Goal: Information Seeking & Learning: Learn about a topic

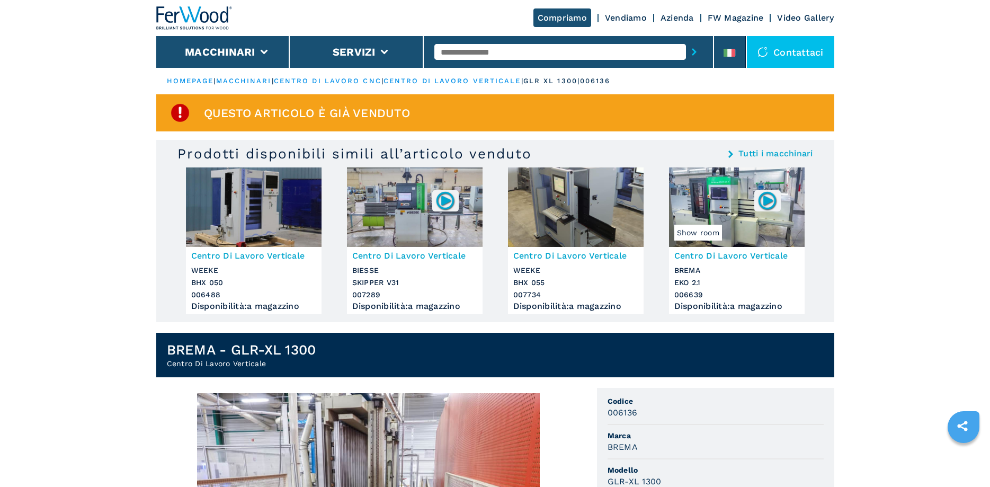
scroll to position [270, 0]
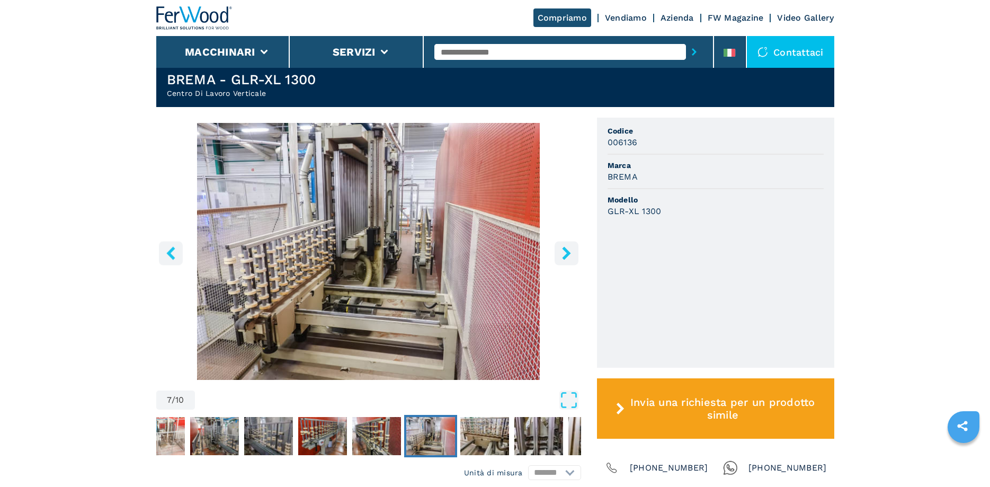
click at [165, 252] on icon "left-button" at bounding box center [170, 252] width 13 height 13
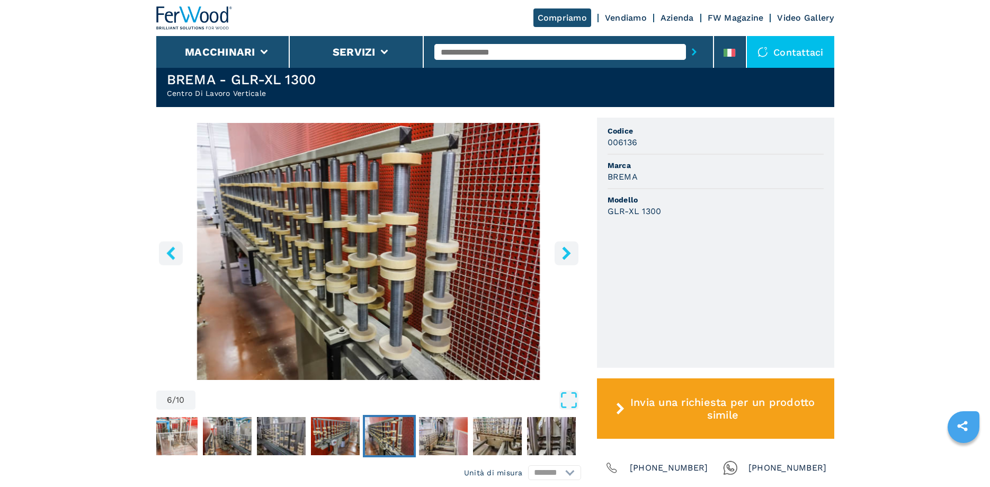
click at [165, 252] on icon "left-button" at bounding box center [170, 252] width 13 height 13
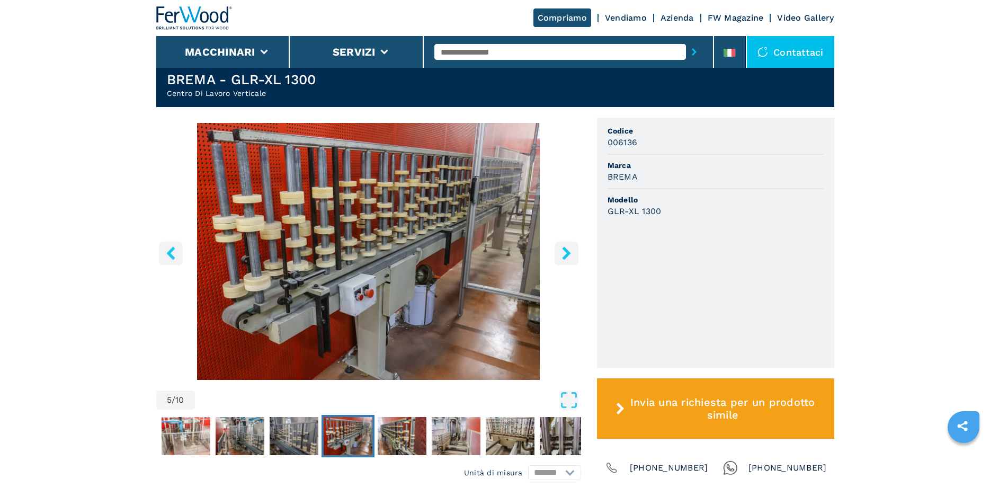
click at [165, 252] on icon "left-button" at bounding box center [170, 252] width 13 height 13
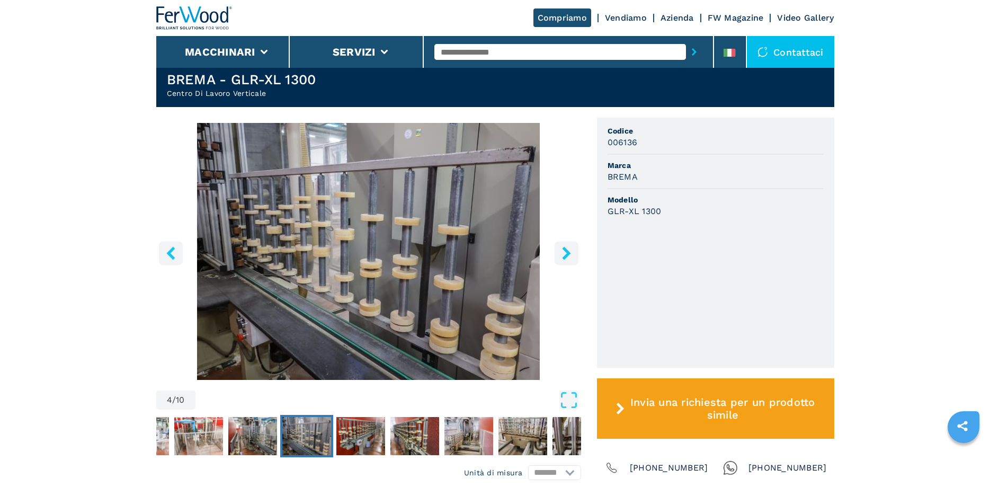
click at [165, 252] on icon "left-button" at bounding box center [170, 252] width 13 height 13
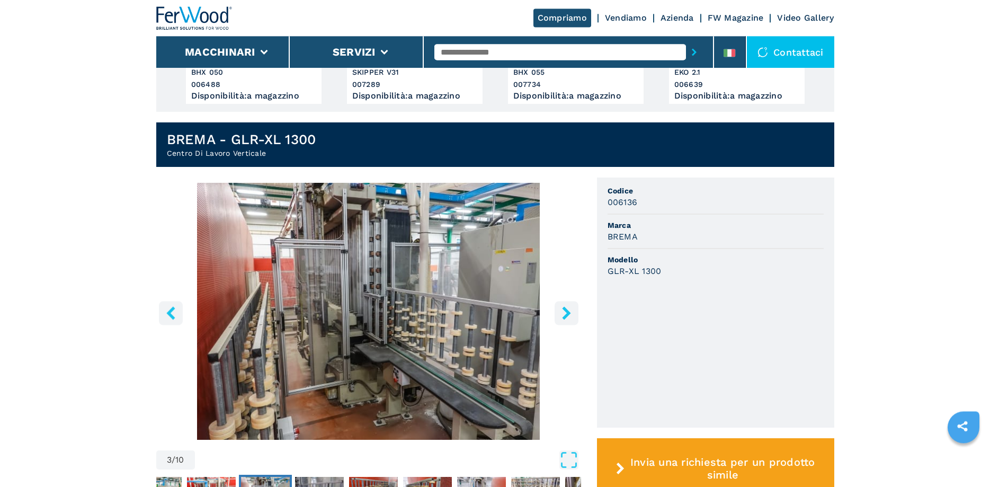
scroll to position [247, 0]
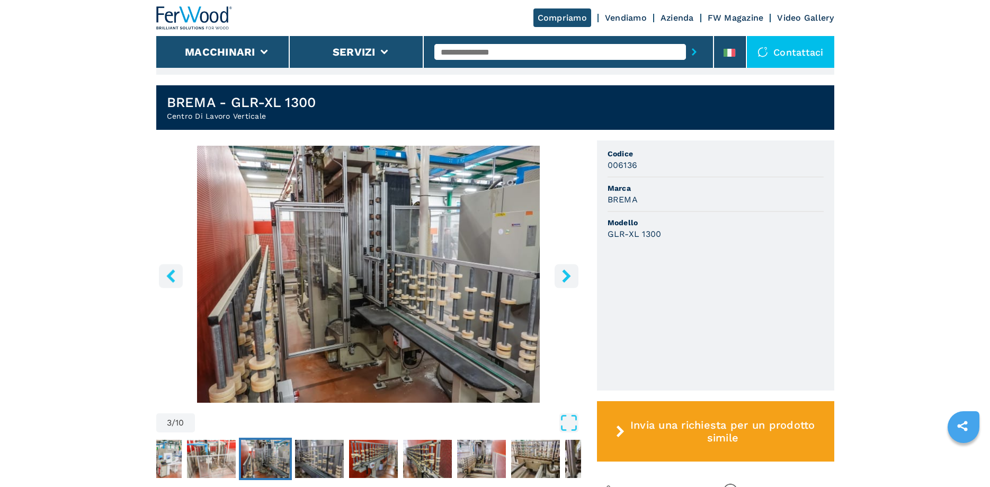
click at [572, 279] on icon "right-button" at bounding box center [566, 275] width 13 height 13
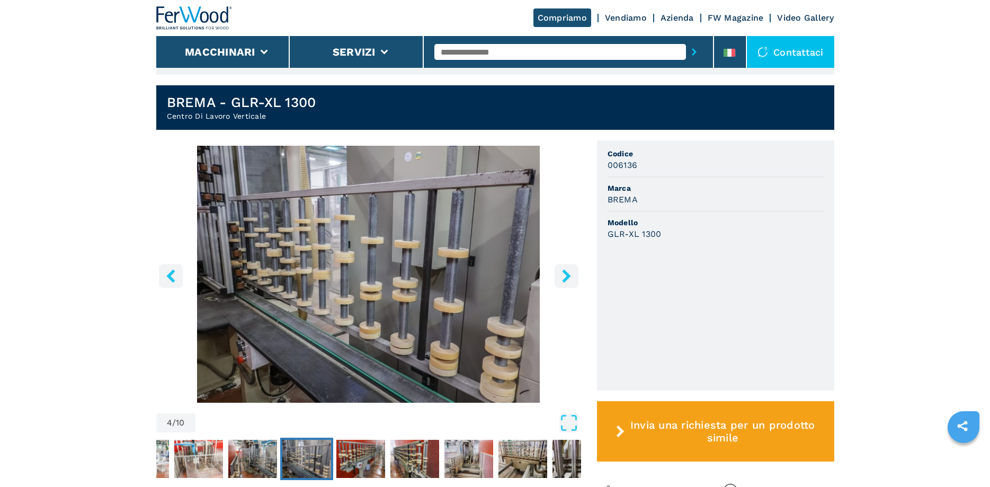
click at [572, 279] on icon "right-button" at bounding box center [566, 275] width 13 height 13
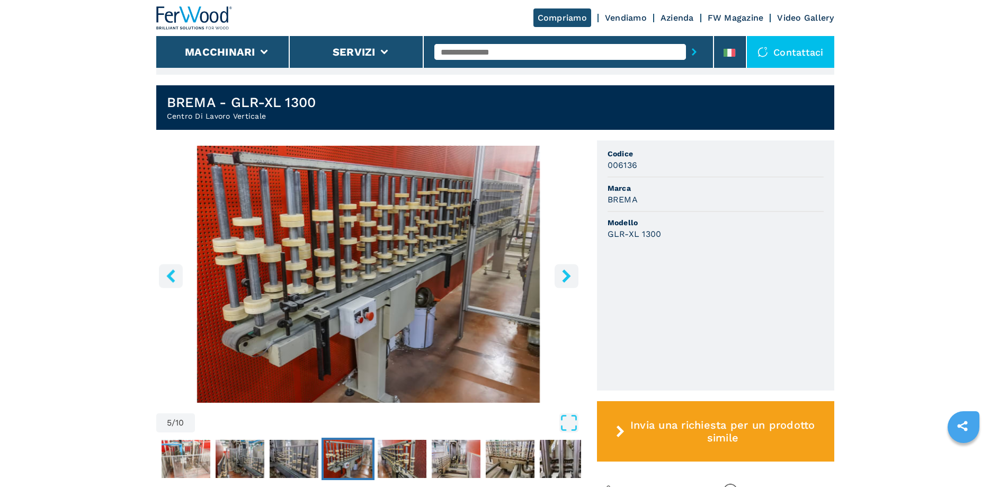
click at [572, 279] on icon "right-button" at bounding box center [566, 275] width 13 height 13
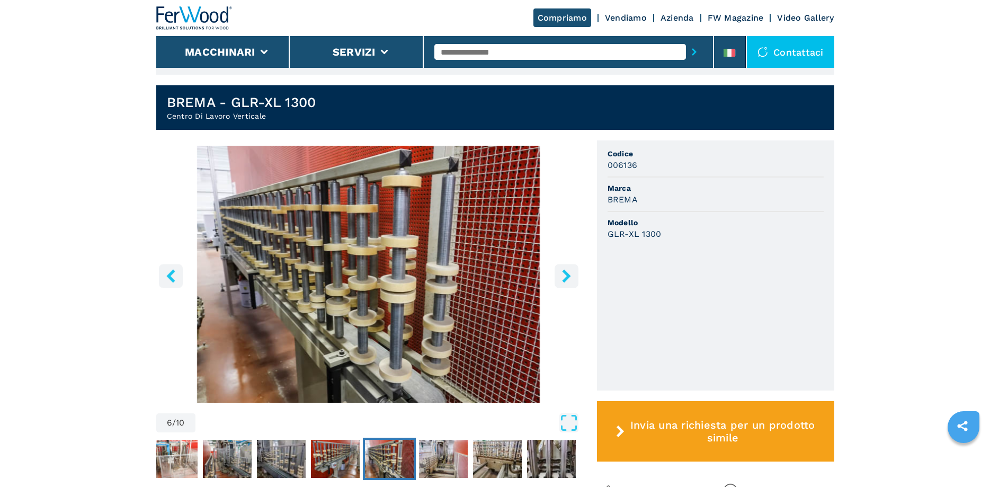
click at [572, 279] on icon "right-button" at bounding box center [566, 275] width 13 height 13
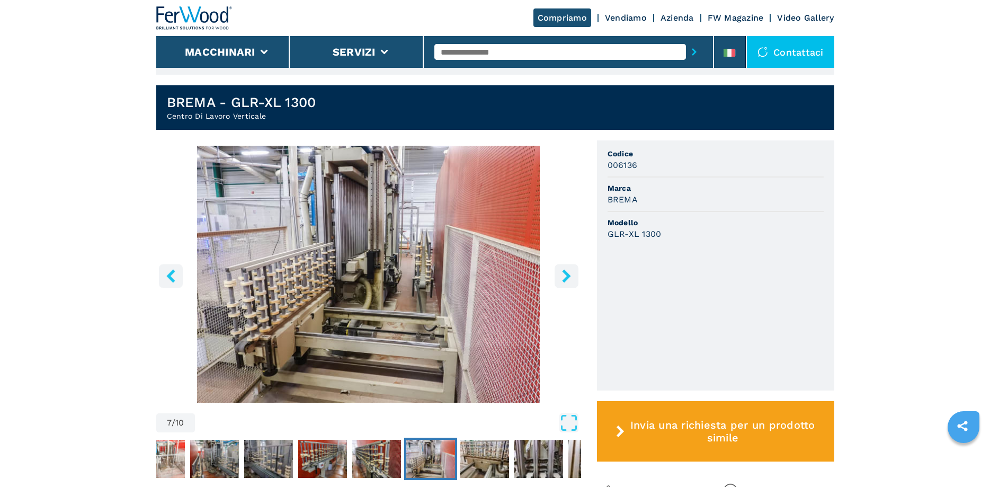
click at [572, 279] on icon "right-button" at bounding box center [566, 275] width 13 height 13
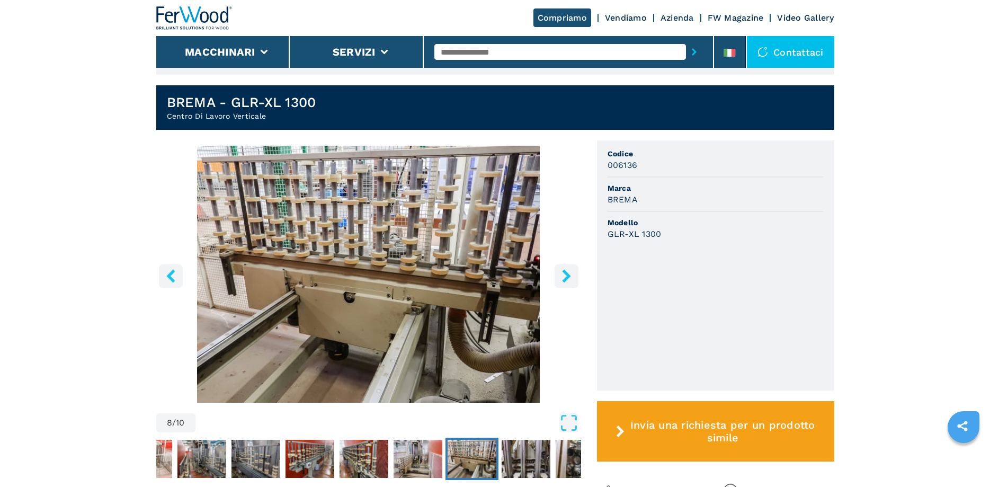
click at [572, 279] on icon "right-button" at bounding box center [566, 275] width 13 height 13
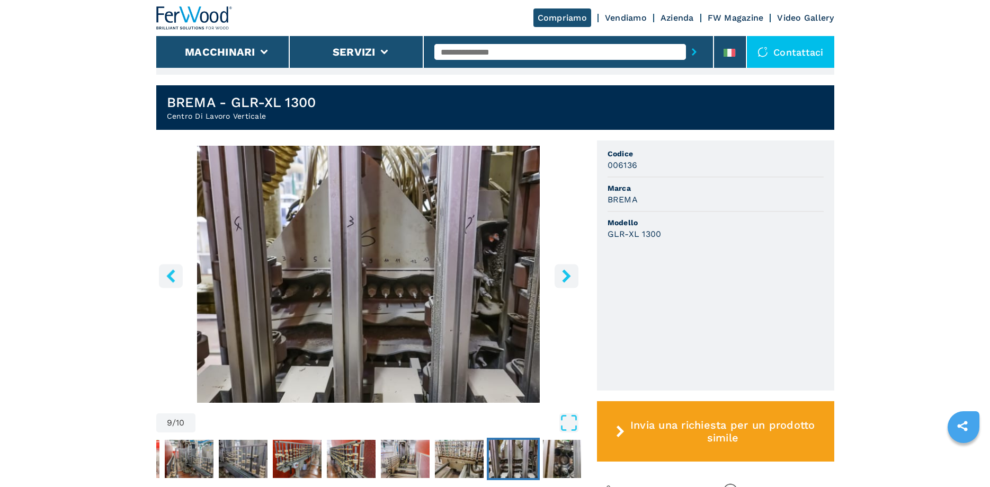
click at [572, 279] on icon "right-button" at bounding box center [566, 275] width 13 height 13
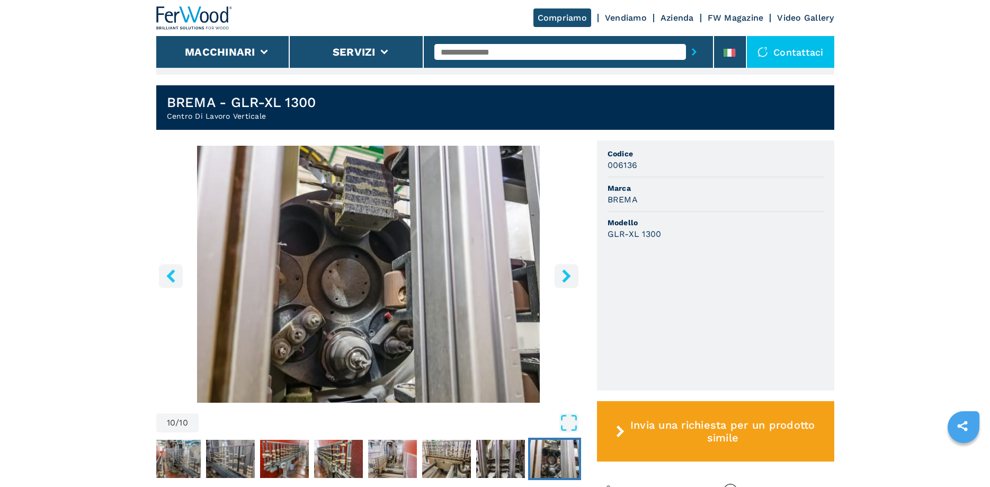
click at [572, 279] on icon "right-button" at bounding box center [566, 275] width 13 height 13
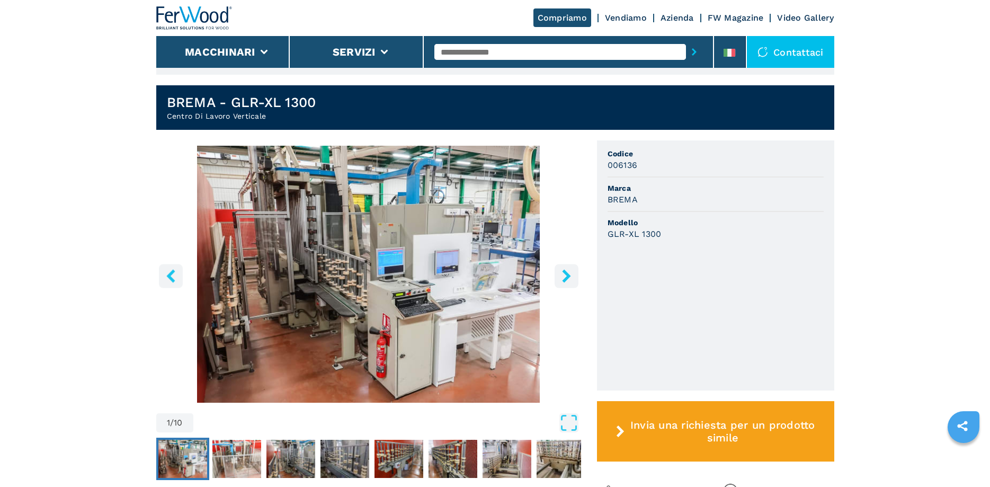
click at [572, 279] on icon "right-button" at bounding box center [566, 275] width 13 height 13
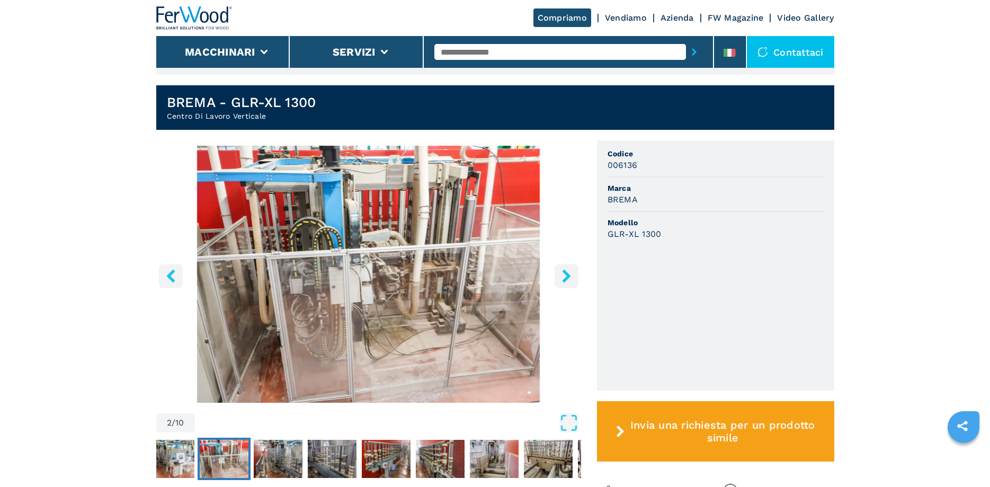
click at [572, 279] on icon "right-button" at bounding box center [566, 275] width 13 height 13
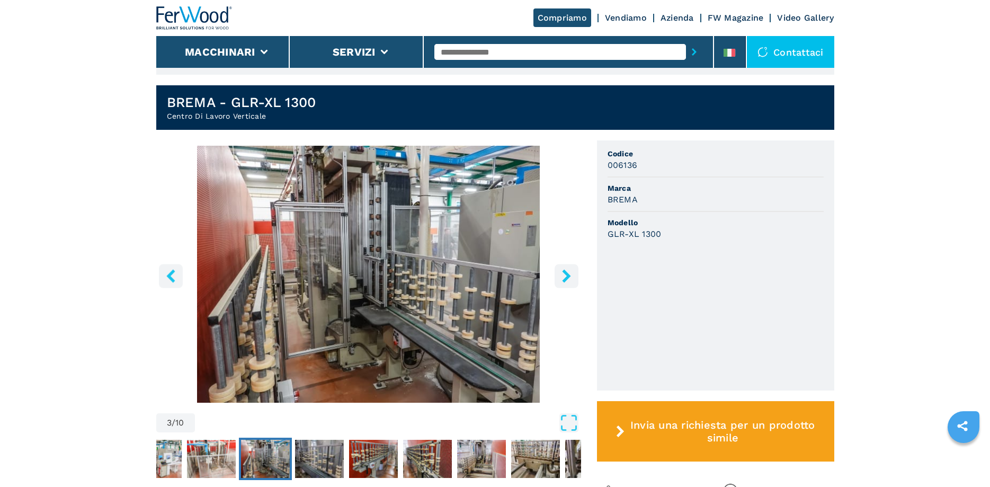
click at [571, 279] on icon "right-button" at bounding box center [566, 275] width 13 height 13
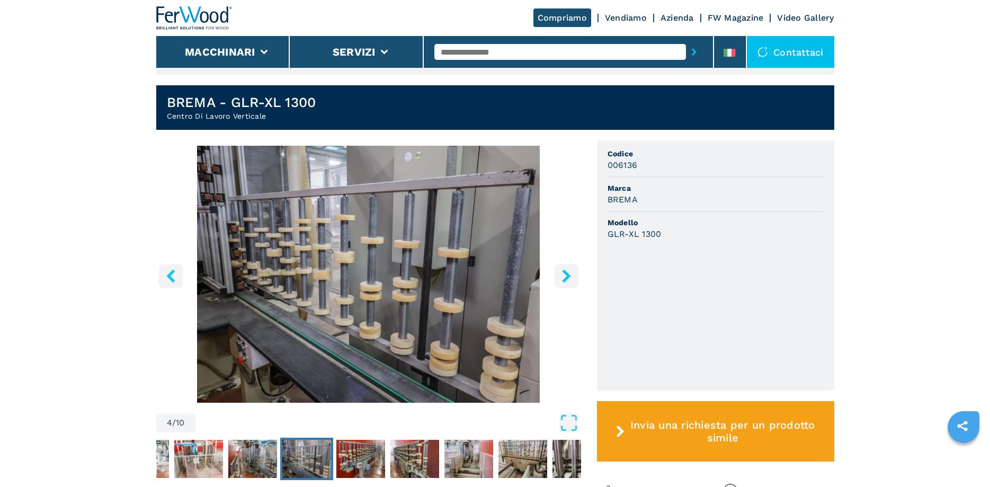
click at [570, 279] on icon "right-button" at bounding box center [566, 275] width 13 height 13
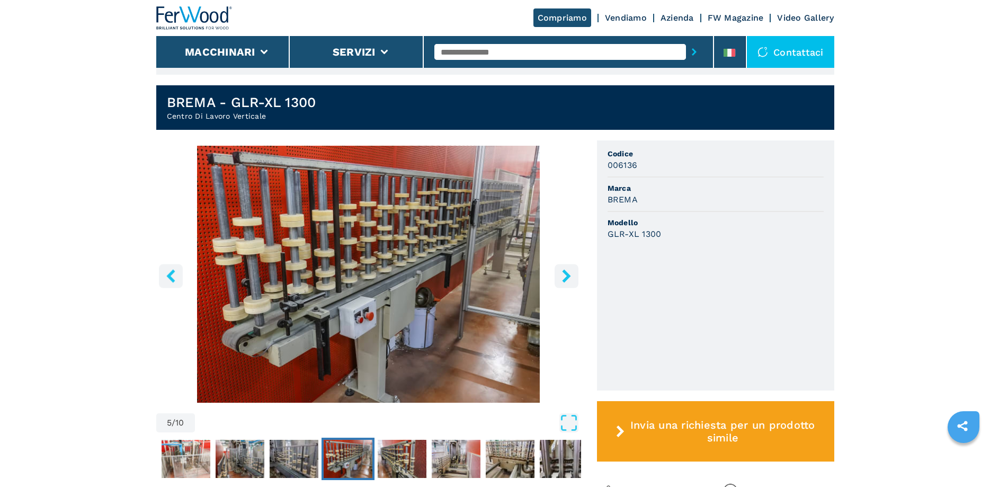
click at [570, 279] on icon "right-button" at bounding box center [566, 275] width 13 height 13
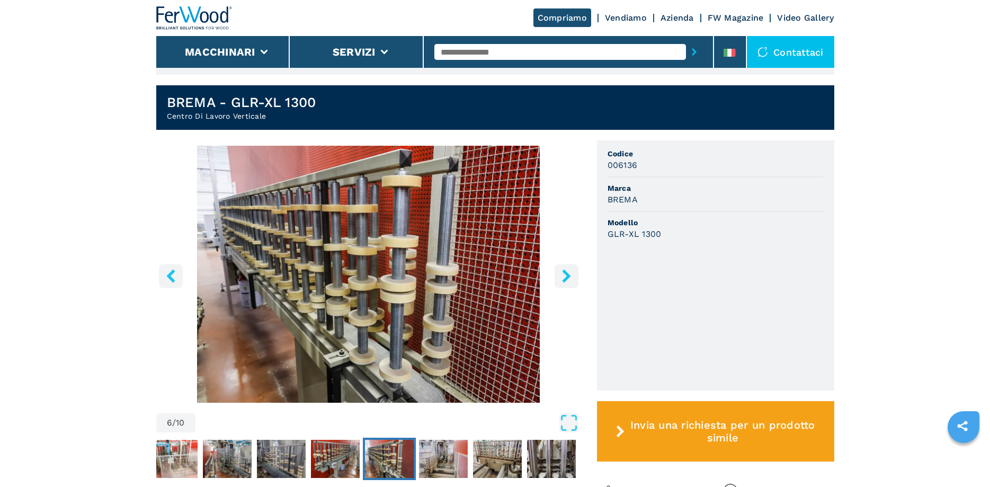
click at [570, 279] on icon "right-button" at bounding box center [566, 275] width 13 height 13
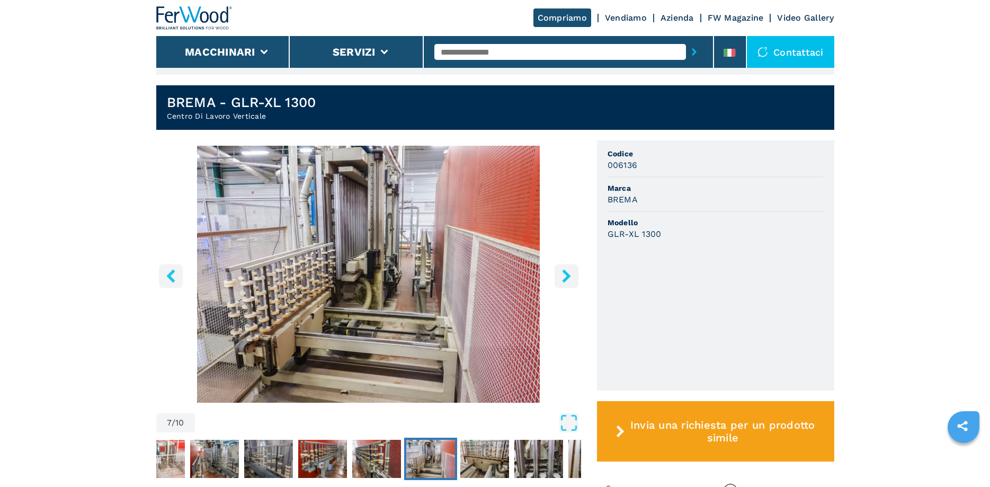
click at [570, 263] on img "Go to Slide 7" at bounding box center [368, 274] width 425 height 257
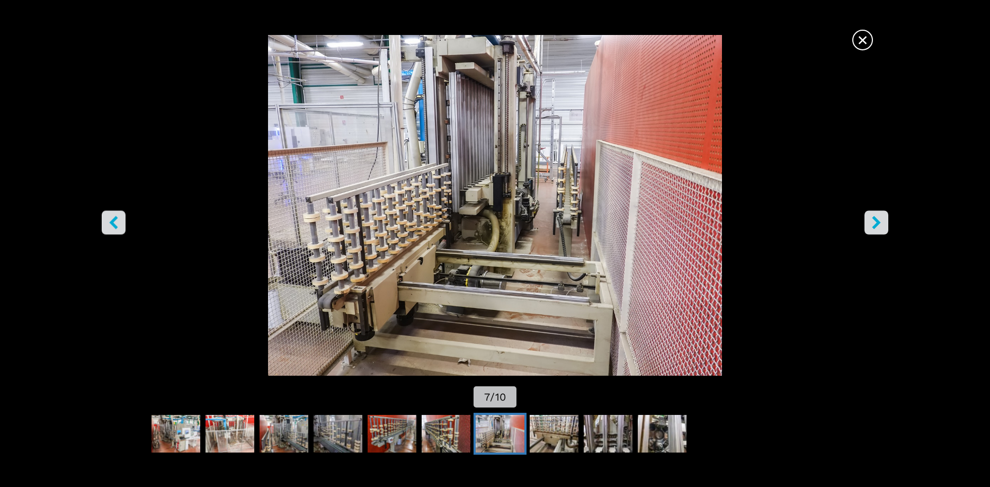
click at [570, 267] on img "Go to Slide 7" at bounding box center [494, 205] width 891 height 341
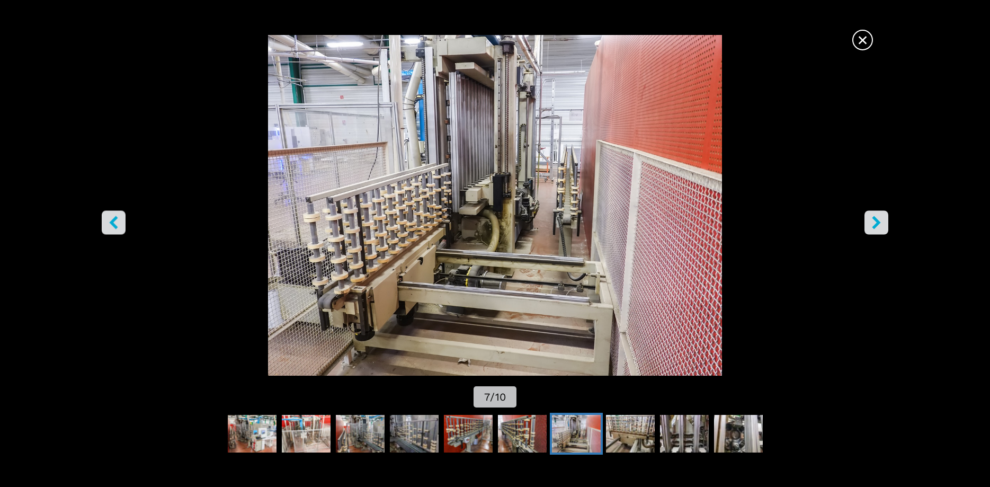
click at [865, 225] on button "right-button" at bounding box center [876, 222] width 24 height 24
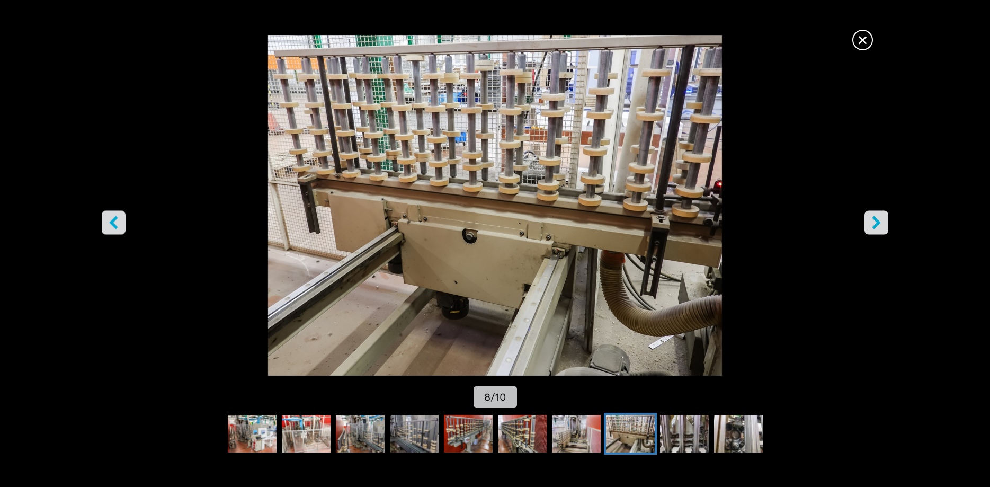
click at [865, 225] on button "right-button" at bounding box center [876, 222] width 24 height 24
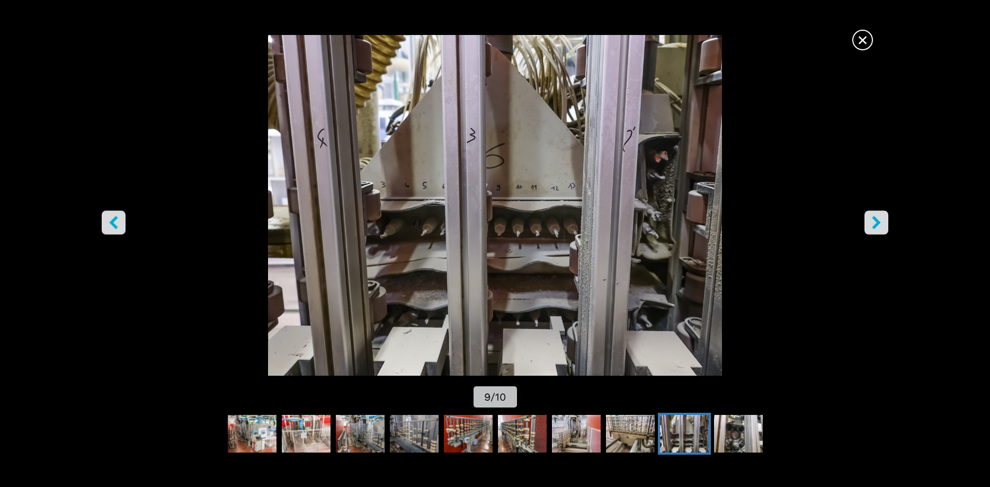
click at [865, 225] on button "right-button" at bounding box center [876, 222] width 24 height 24
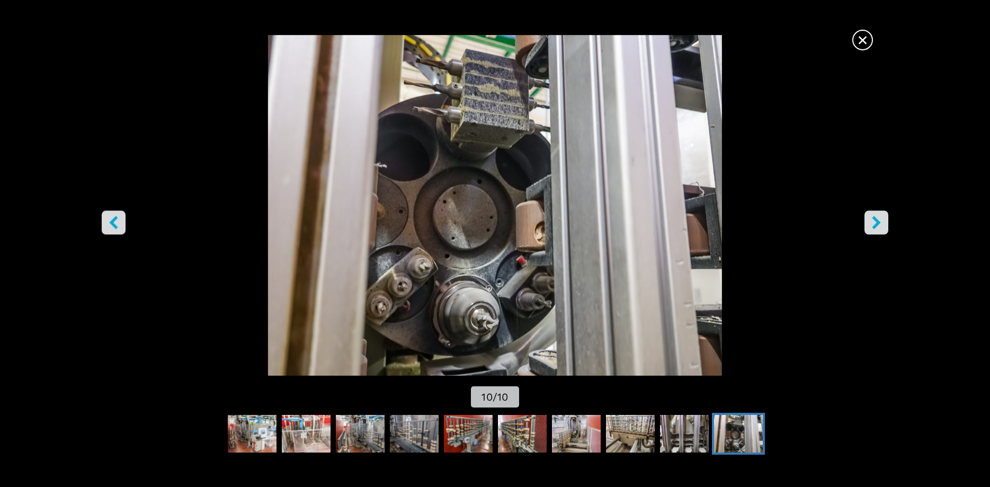
click at [865, 225] on button "right-button" at bounding box center [876, 222] width 24 height 24
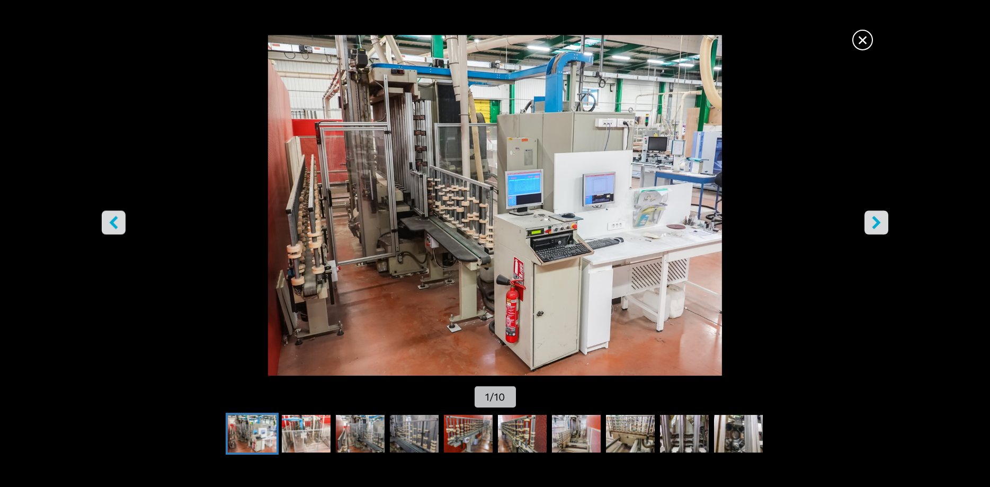
click at [865, 225] on button "right-button" at bounding box center [876, 222] width 24 height 24
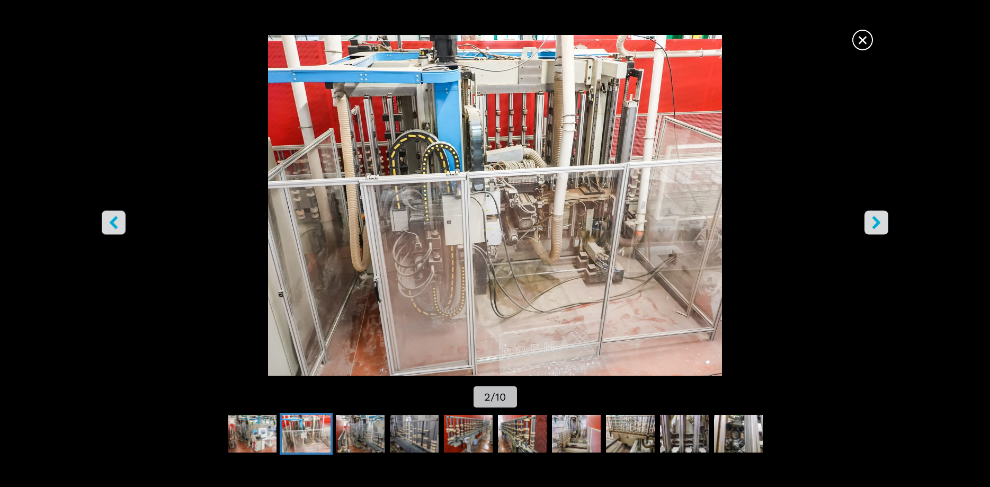
click at [865, 225] on button "right-button" at bounding box center [876, 222] width 24 height 24
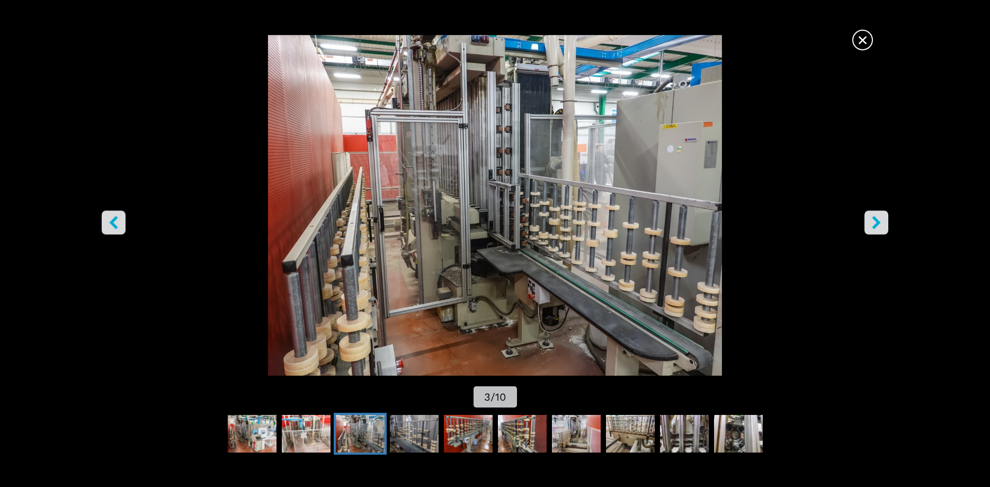
click at [862, 46] on span "×" at bounding box center [862, 38] width 19 height 19
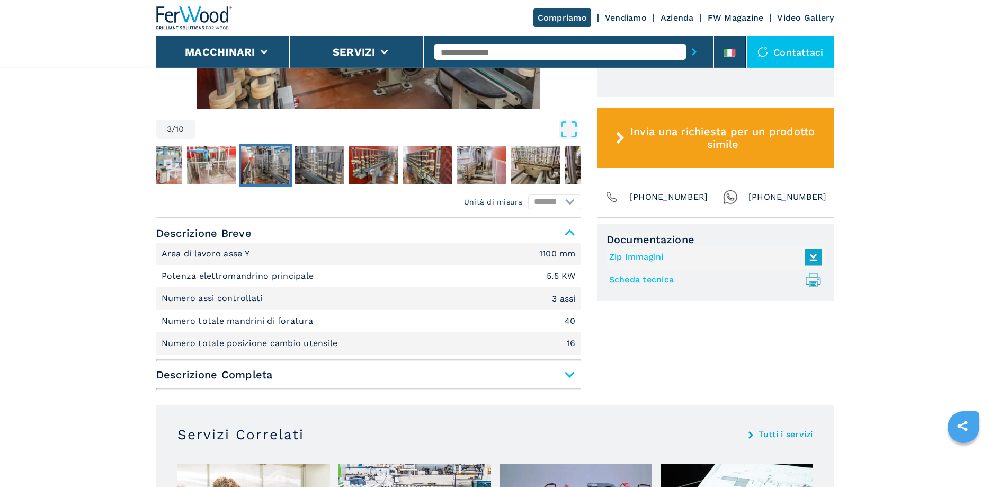
scroll to position [571, 0]
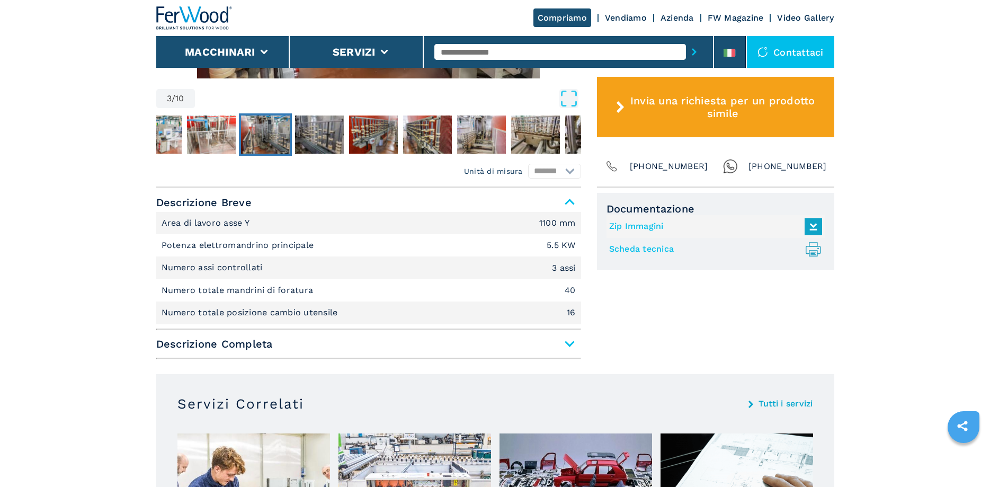
click at [176, 335] on span "Descrizione Completa" at bounding box center [368, 343] width 425 height 19
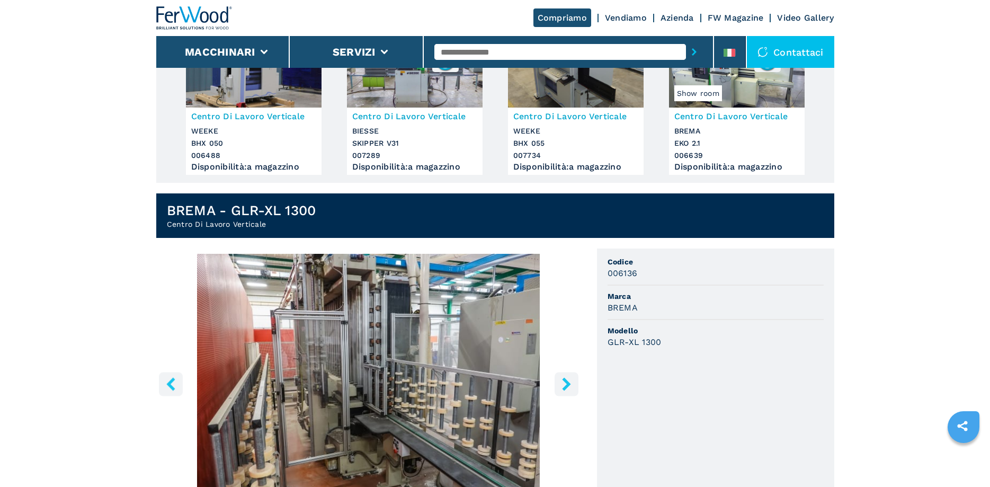
scroll to position [0, 0]
